Goal: Information Seeking & Learning: Learn about a topic

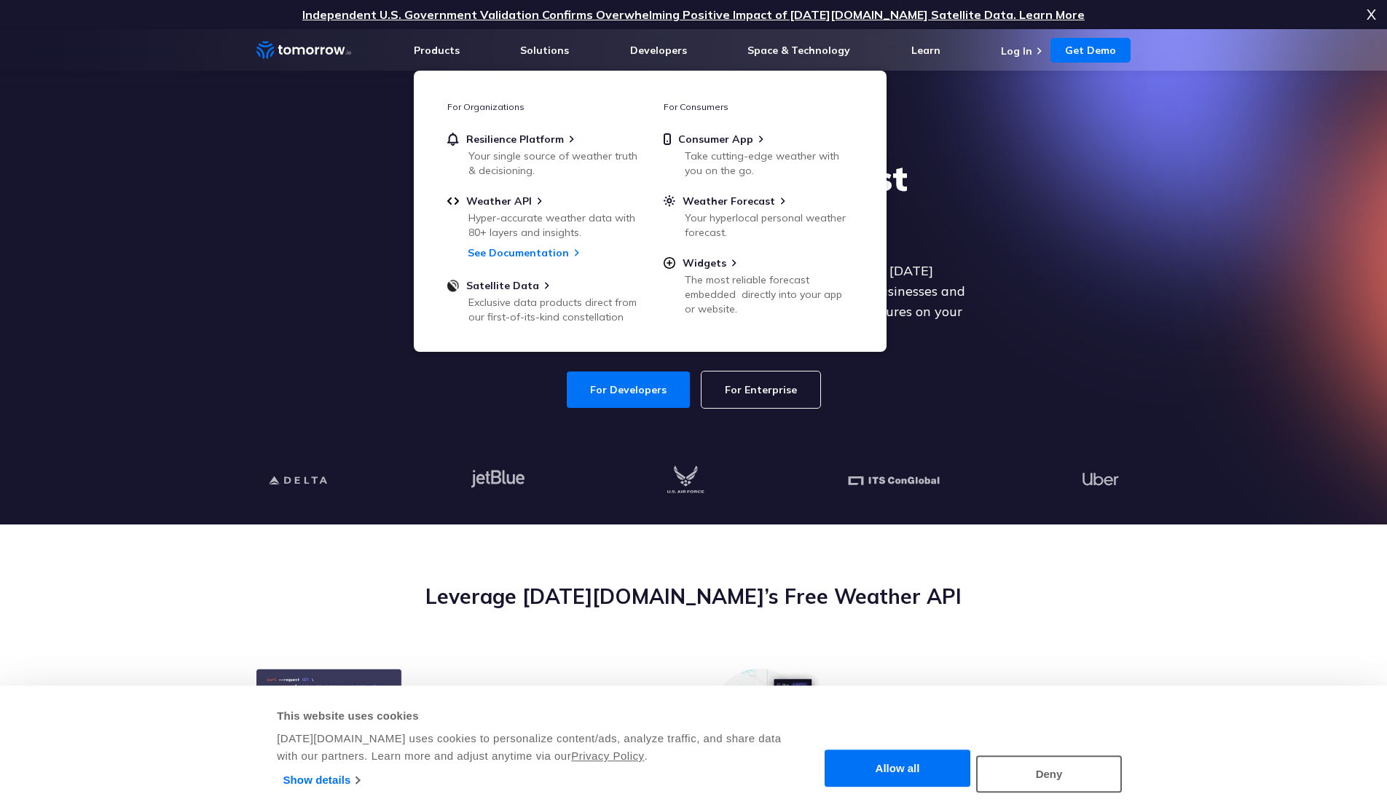
click at [624, 420] on div "Explore the World’s Best Weather API Get reliable and precise weather data thro…" at bounding box center [694, 283] width 898 height 310
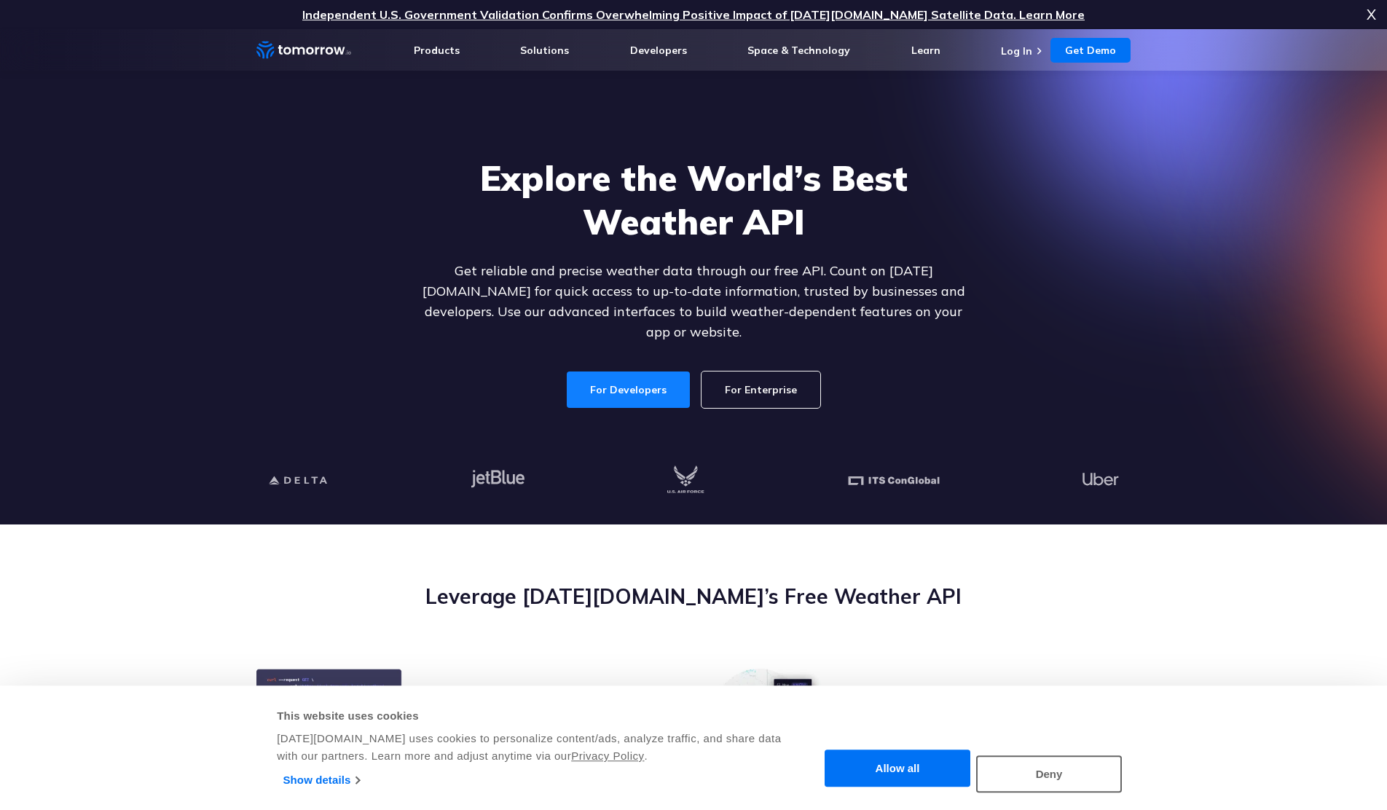
click at [640, 372] on link "For Developers" at bounding box center [628, 390] width 123 height 36
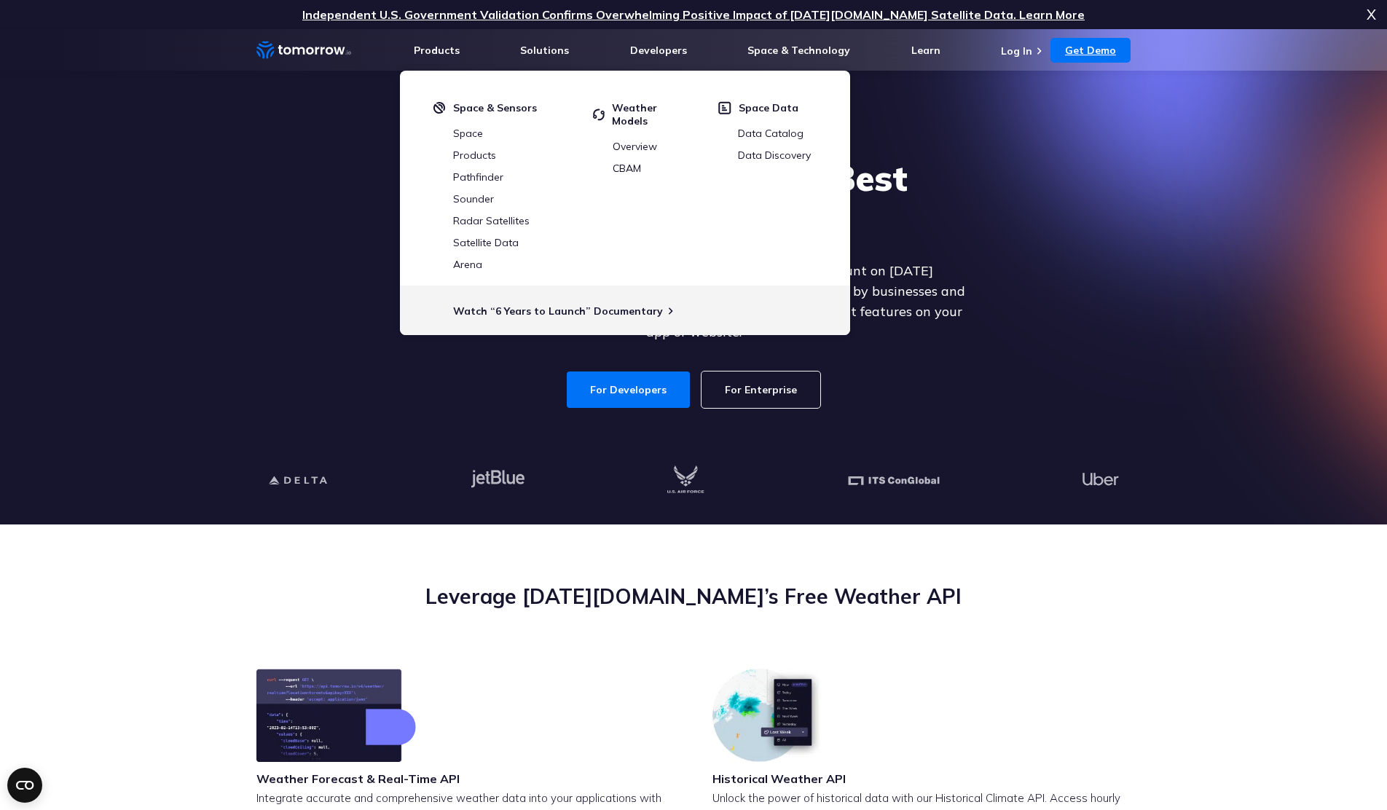
click at [1102, 51] on link "Get Demo" at bounding box center [1091, 50] width 80 height 25
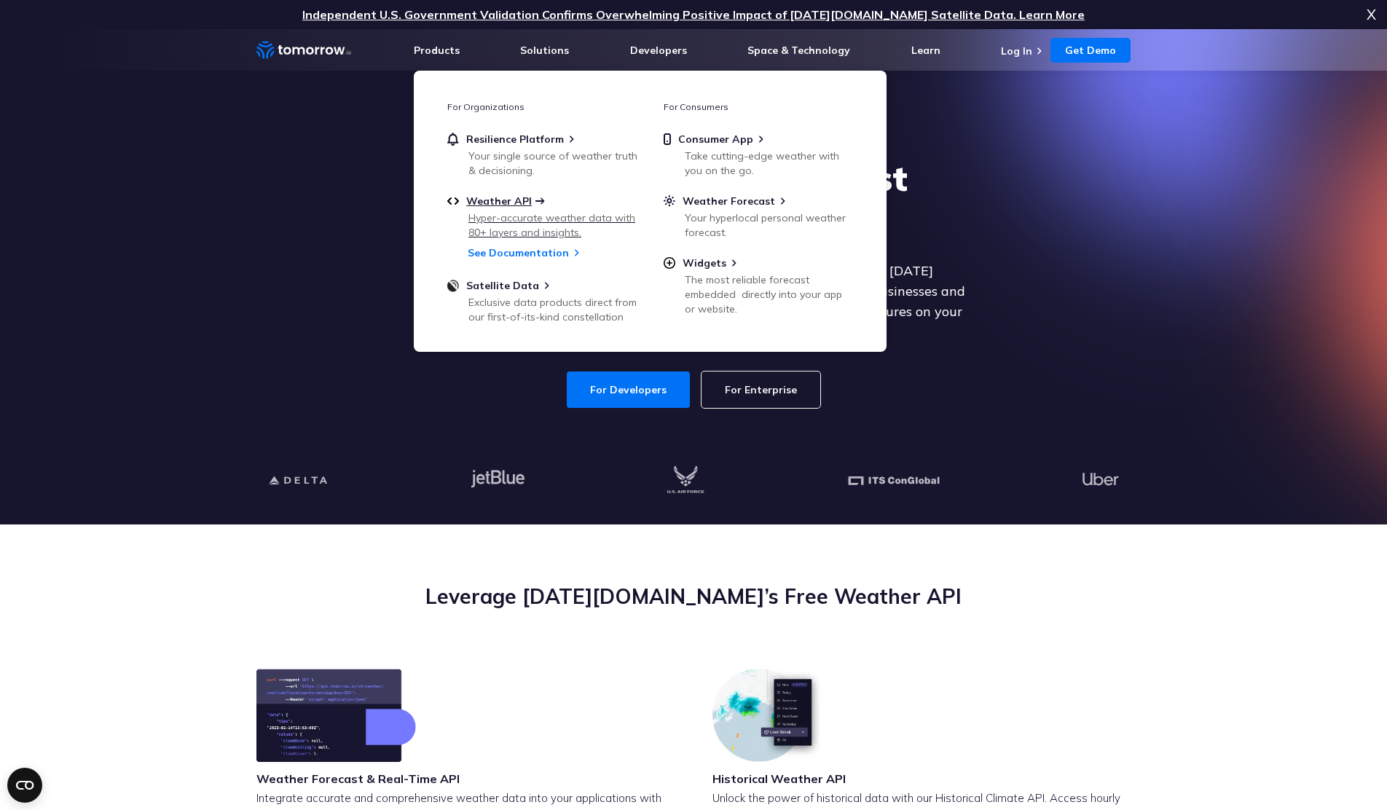
click at [507, 199] on span "Weather API" at bounding box center [499, 201] width 66 height 13
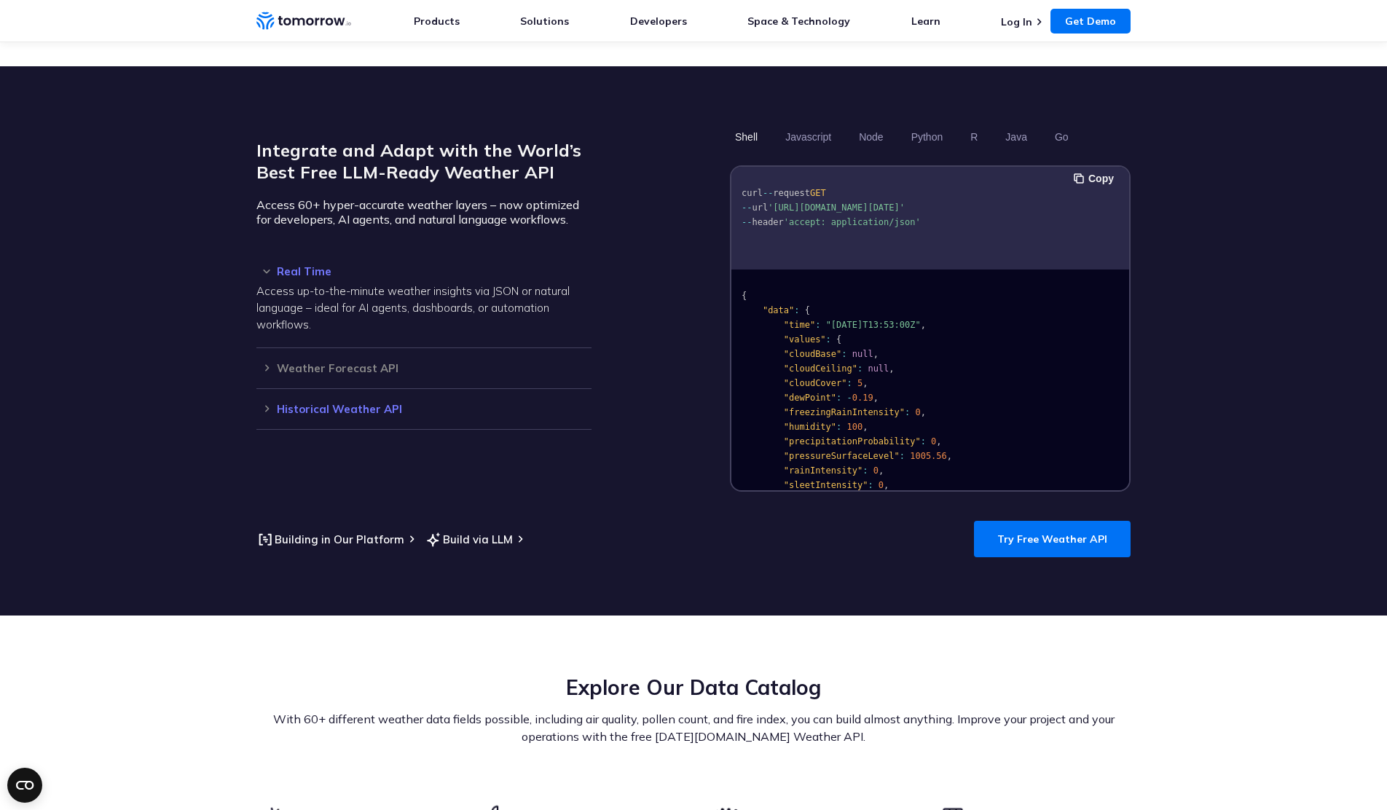
scroll to position [1193, 0]
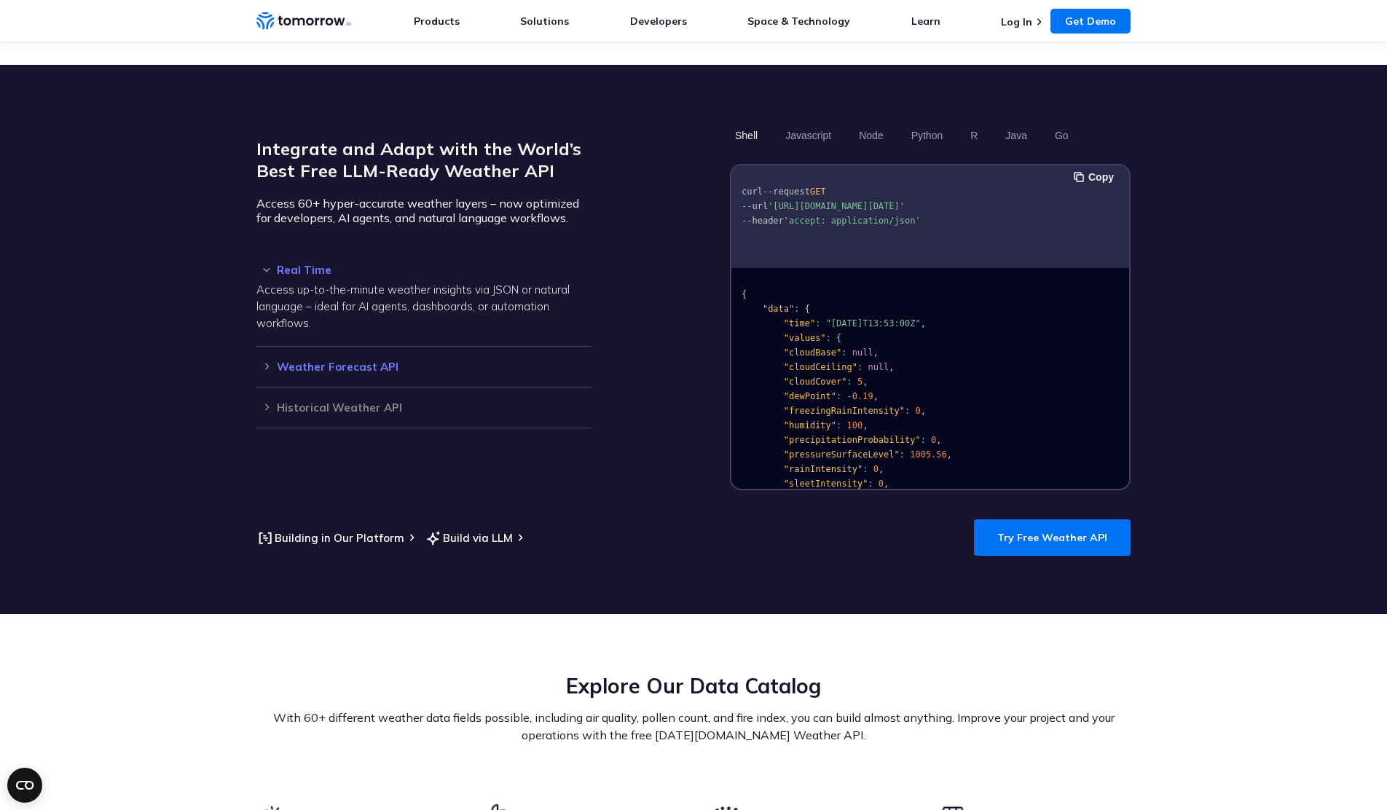
click at [307, 361] on h3 "Weather Forecast API" at bounding box center [423, 366] width 335 height 11
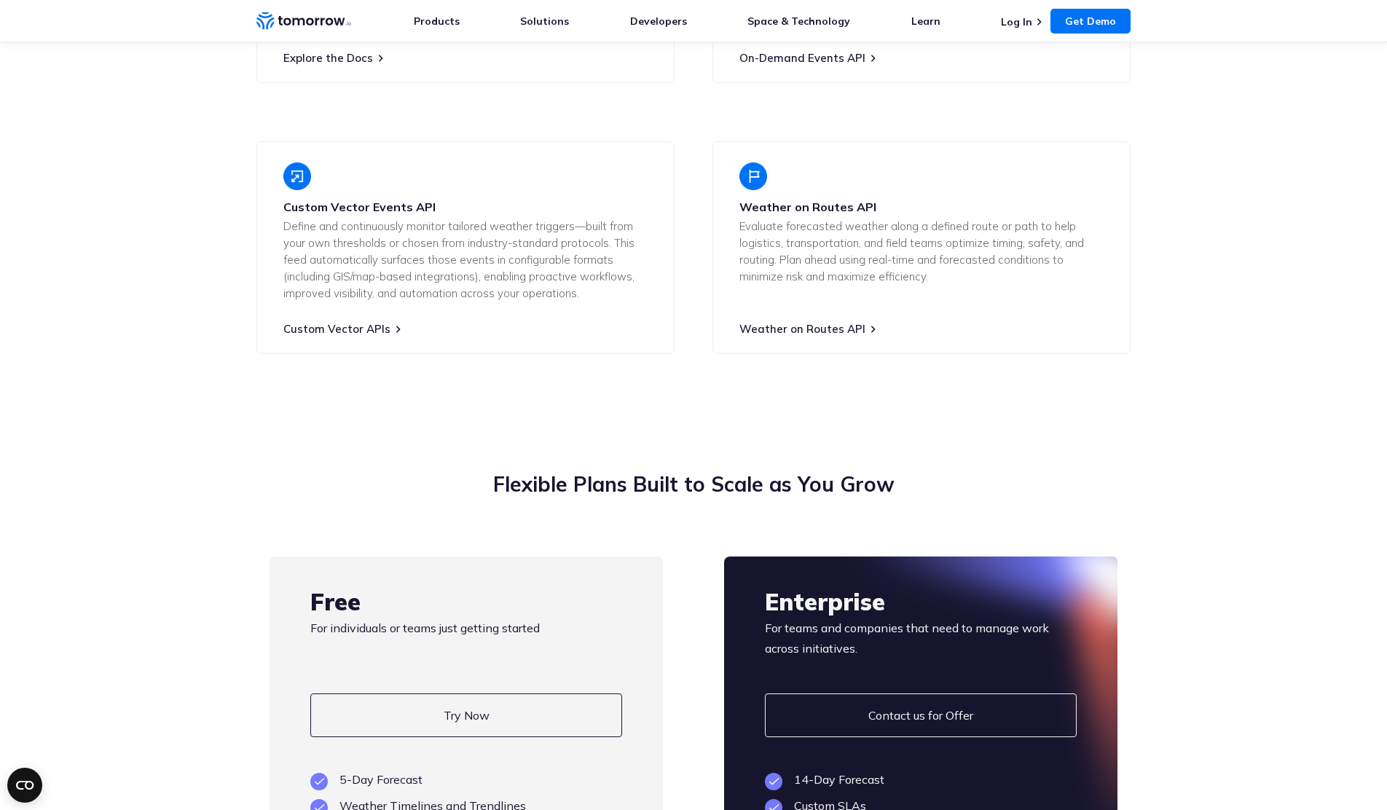
scroll to position [3129, 0]
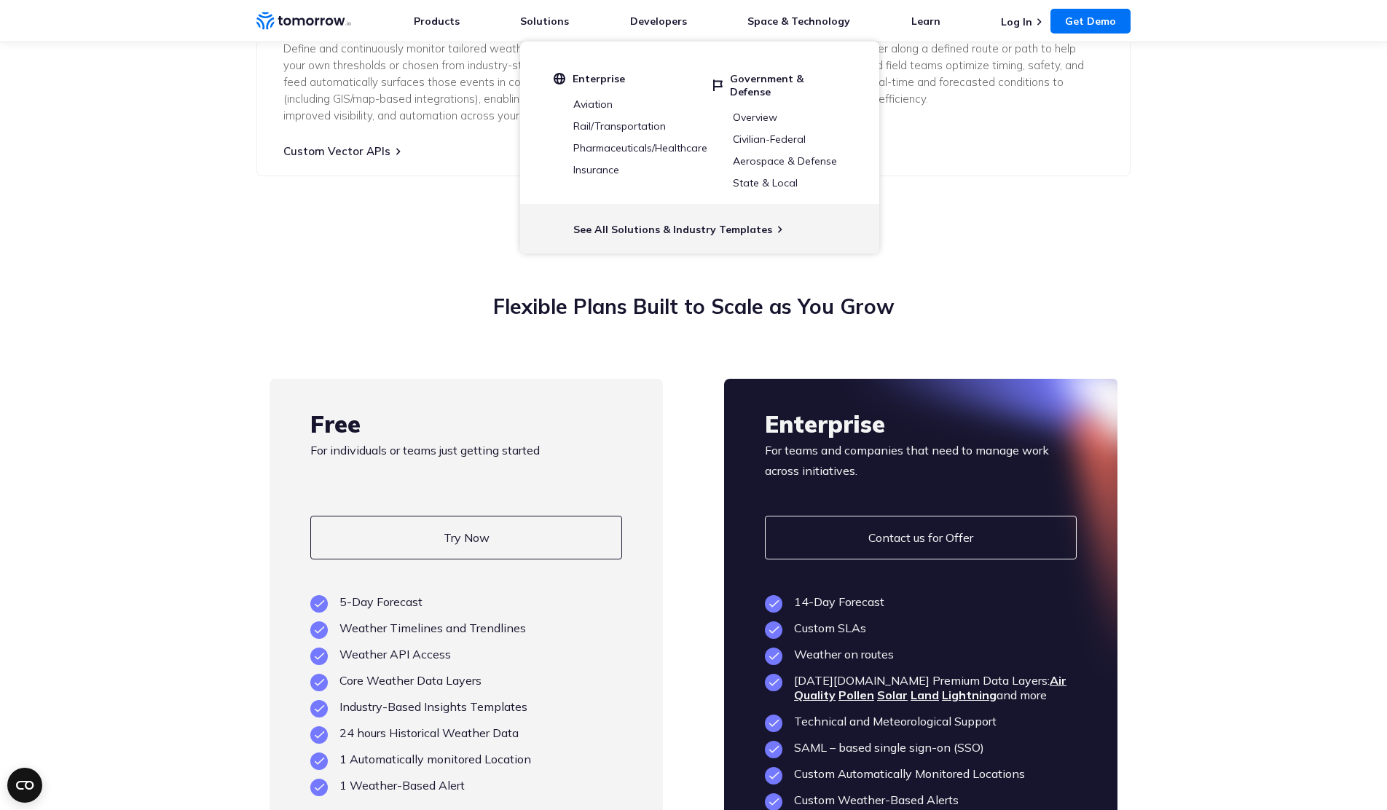
click at [376, 247] on section "Flexible Plans Built to Scale as You Grow Free For individuals or teams just ge…" at bounding box center [693, 645] width 1387 height 821
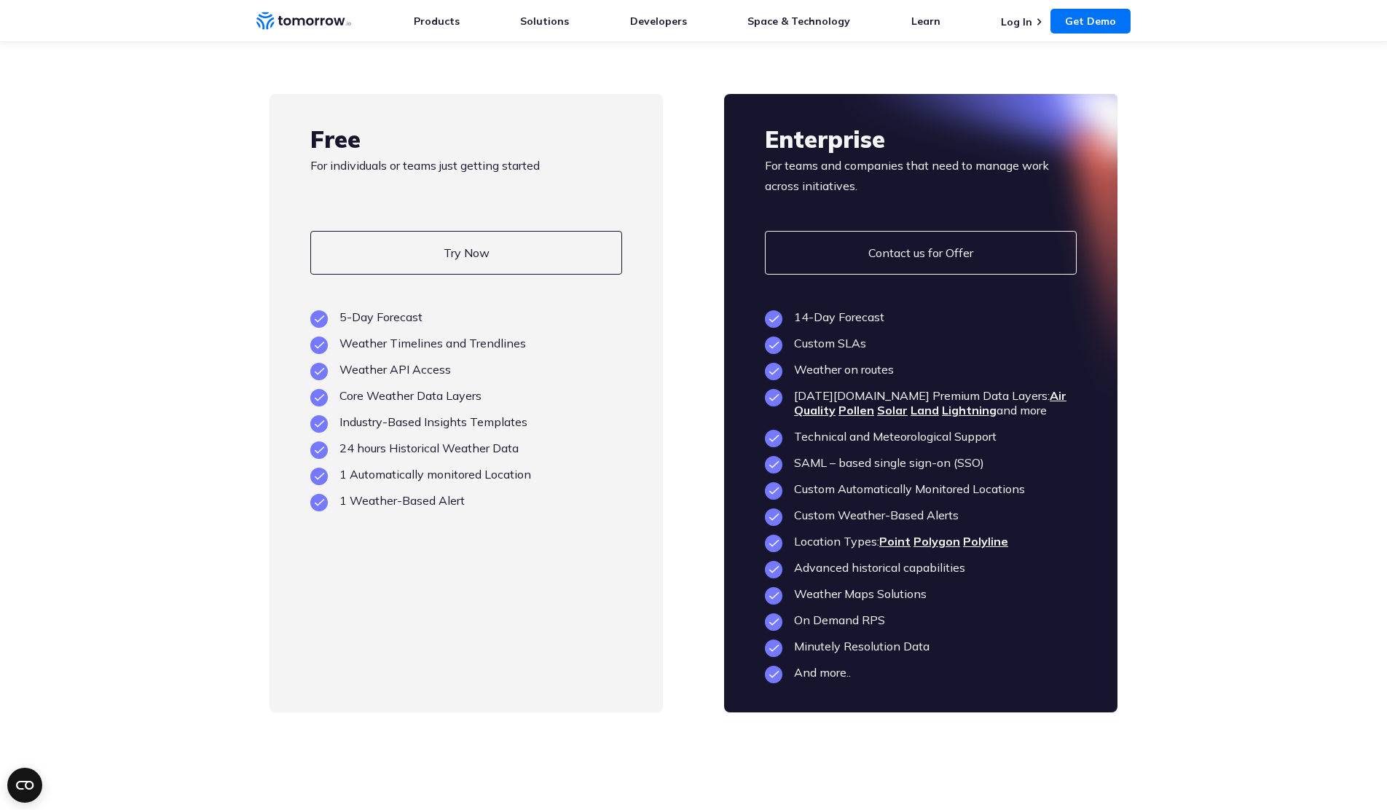
scroll to position [3414, 0]
click at [449, 230] on link "Try Now" at bounding box center [466, 252] width 312 height 44
